Goal: Find specific page/section: Find specific page/section

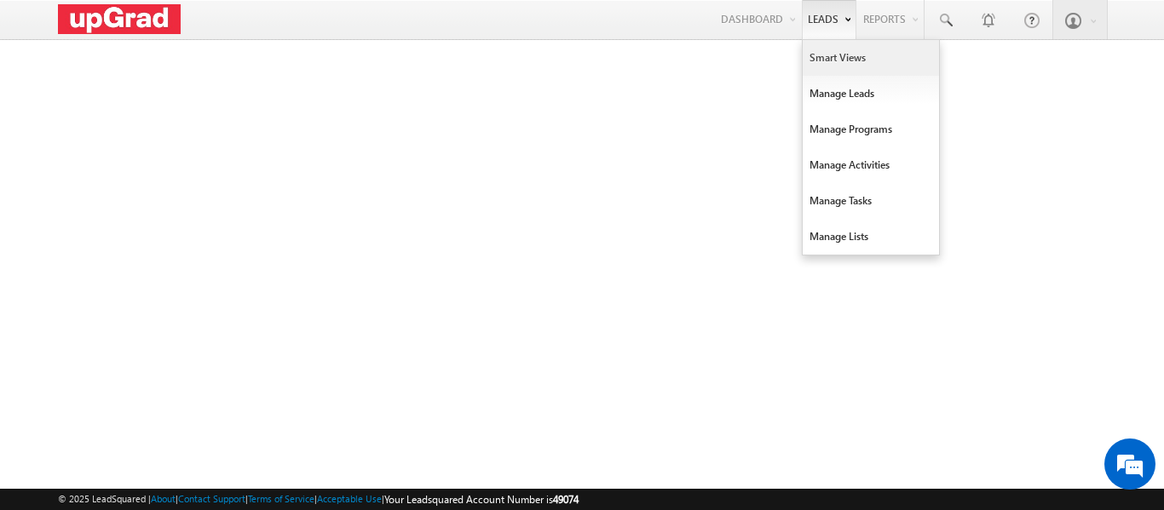
click at [840, 51] on link "Smart Views" at bounding box center [871, 58] width 136 height 36
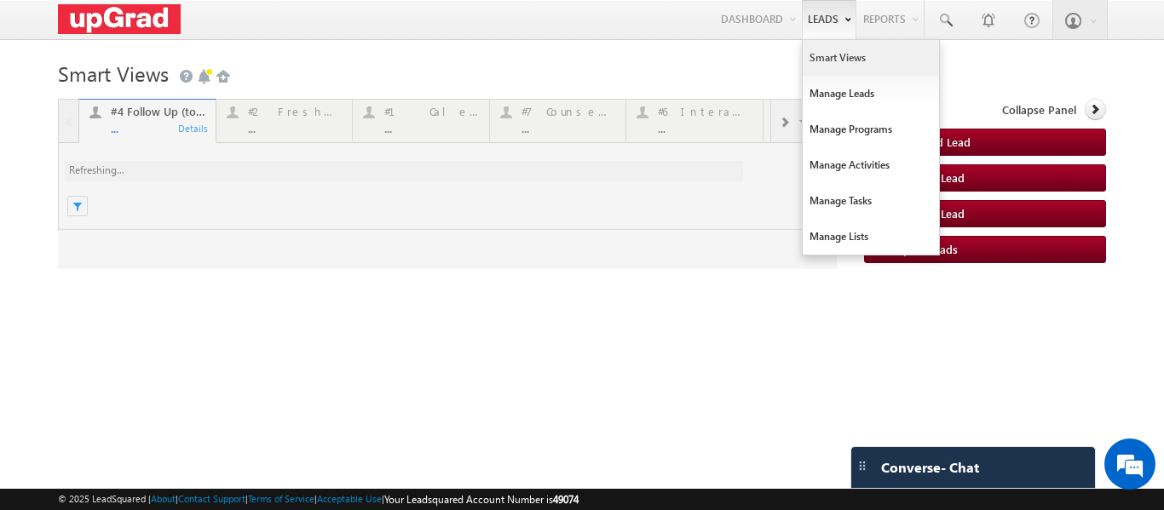
click at [825, 56] on link "Smart Views" at bounding box center [871, 58] width 136 height 36
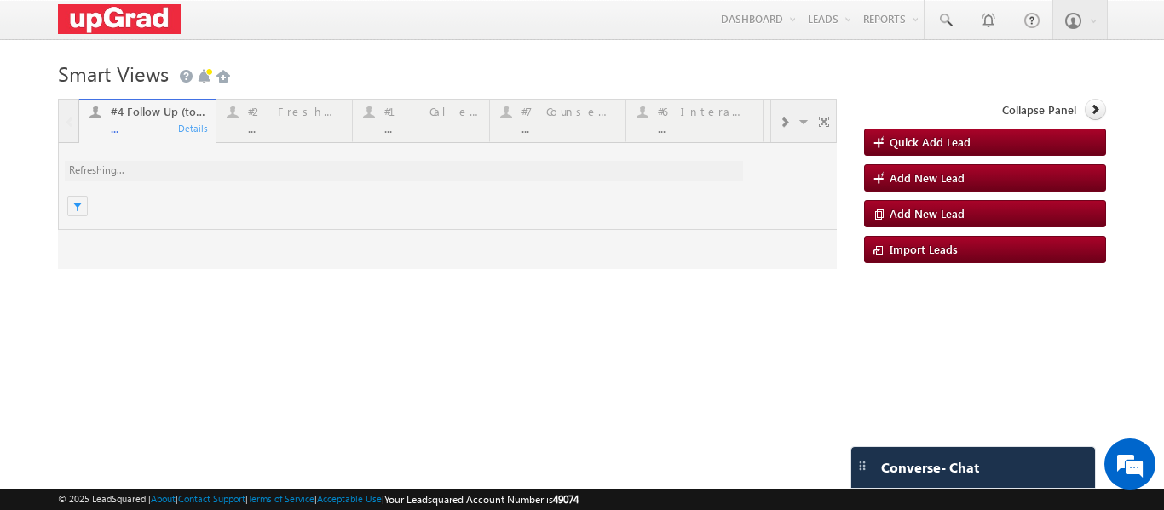
click at [282, 124] on div at bounding box center [447, 184] width 779 height 170
click at [273, 124] on div at bounding box center [447, 184] width 779 height 170
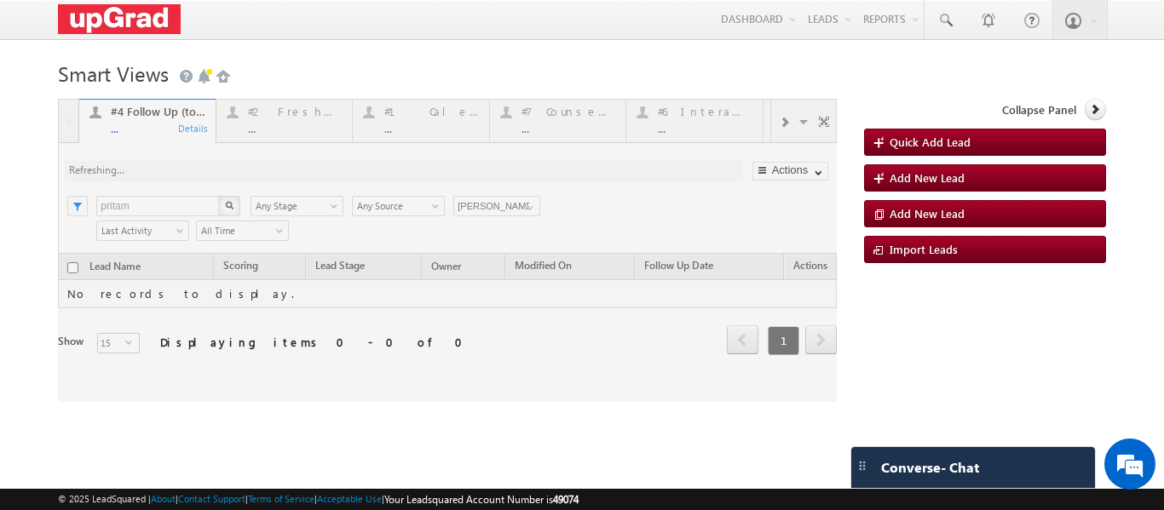
click at [285, 122] on div at bounding box center [447, 250] width 779 height 303
click at [282, 132] on div at bounding box center [447, 250] width 779 height 303
click at [274, 126] on div at bounding box center [447, 250] width 779 height 303
click at [272, 124] on div at bounding box center [447, 250] width 779 height 303
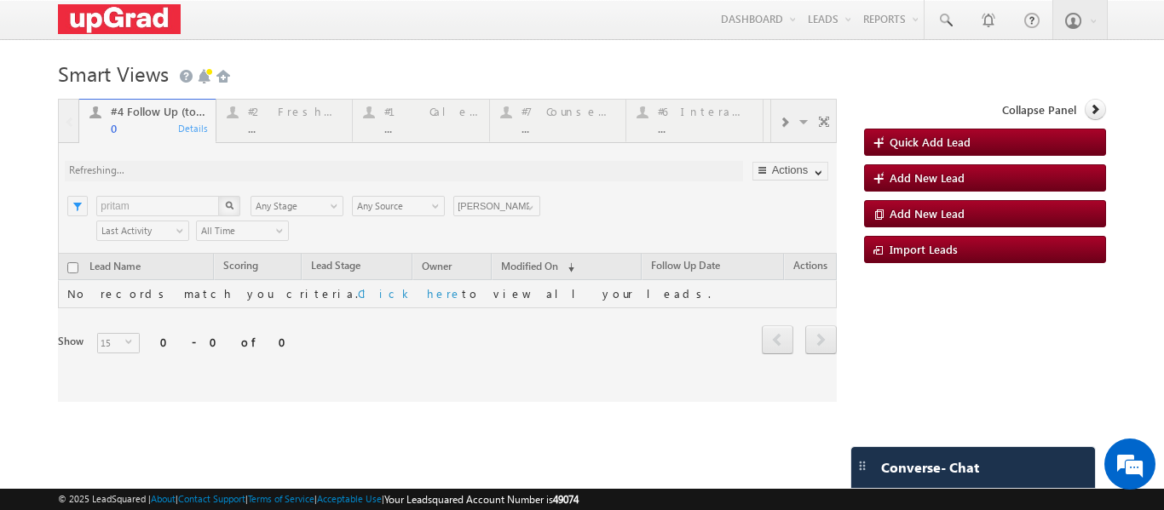
click at [291, 129] on div at bounding box center [447, 250] width 779 height 303
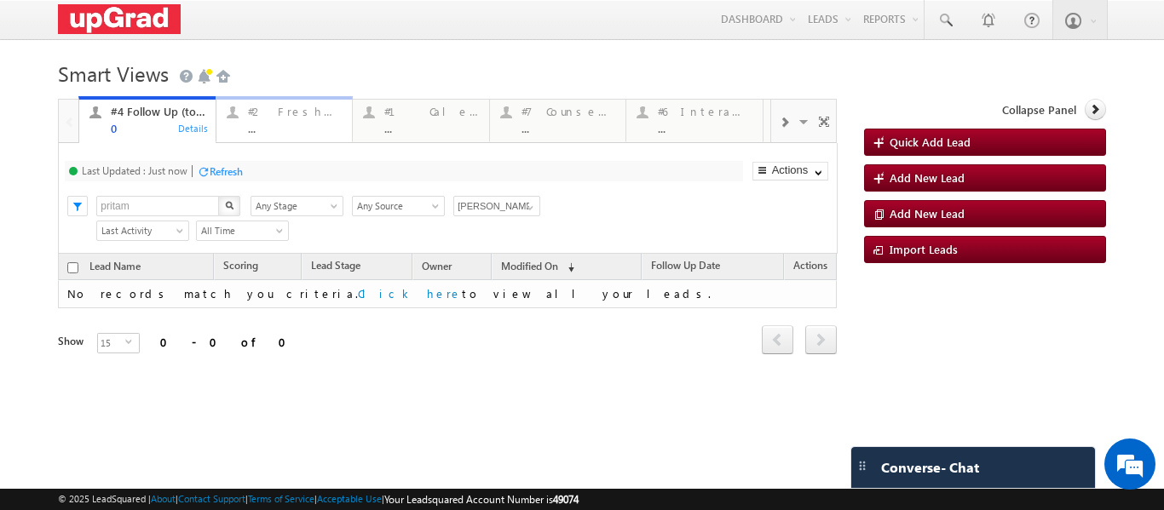
click at [285, 127] on div "..." at bounding box center [295, 128] width 95 height 13
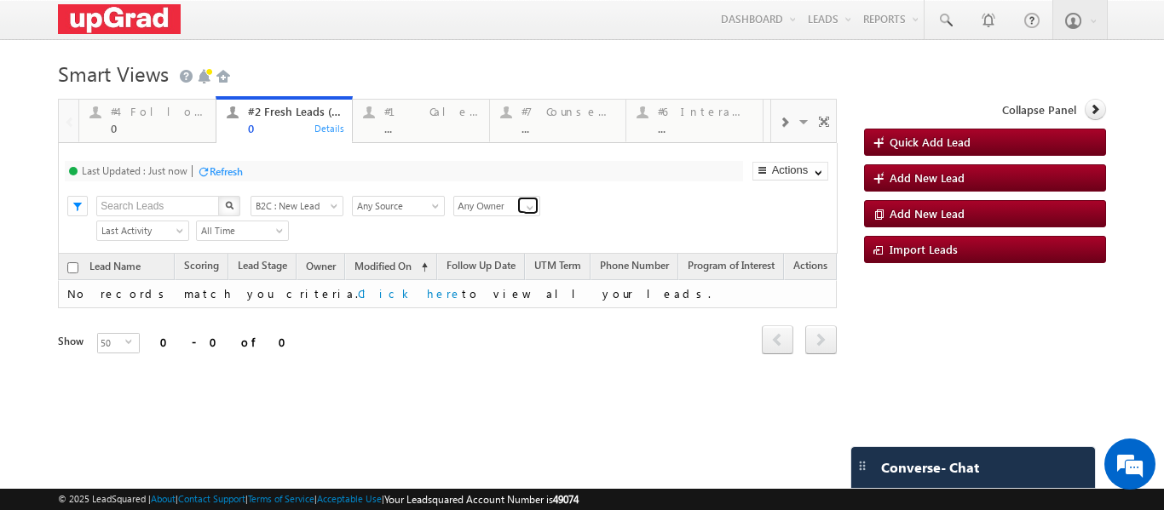
click at [530, 210] on span at bounding box center [530, 208] width 14 height 14
